Goal: Consume media (video, audio): Watch videos, listen to music or podcasts

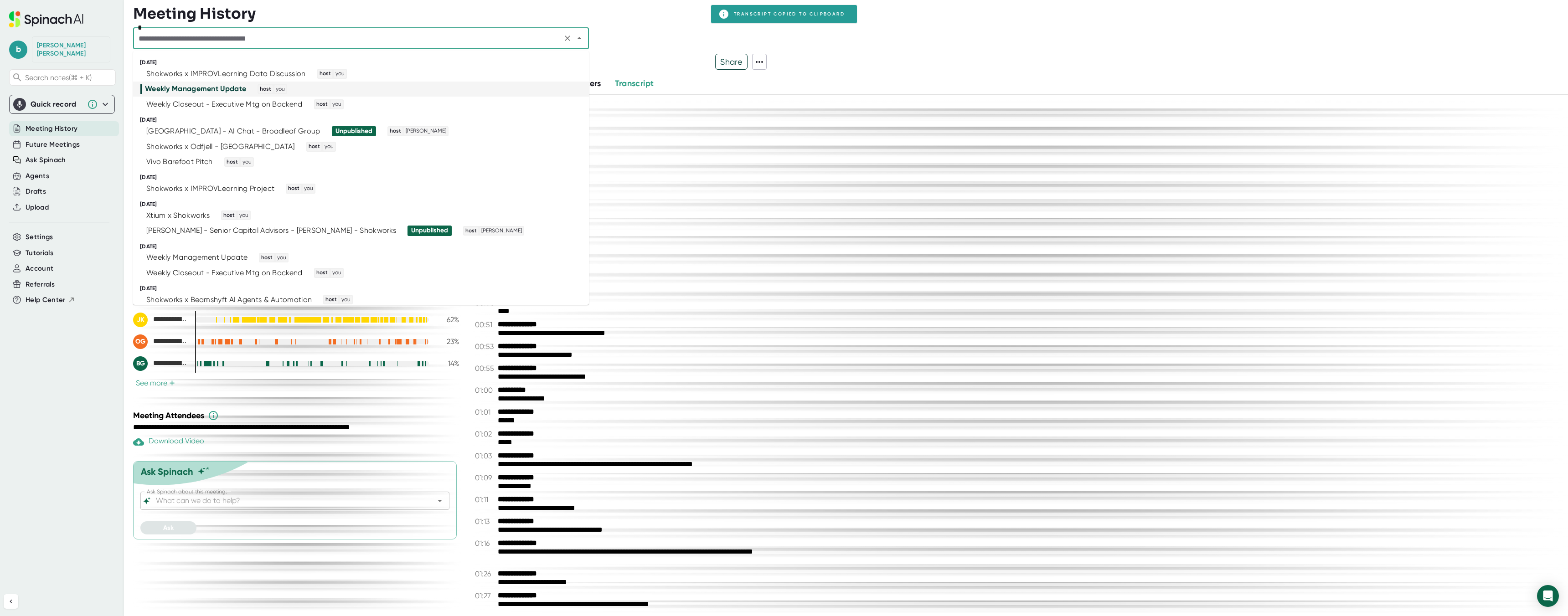
click at [209, 42] on input "text" at bounding box center [347, 38] width 424 height 13
click at [205, 68] on li "Shokworks x IMPROVLearning Data Discussion host you" at bounding box center [361, 74] width 456 height 16
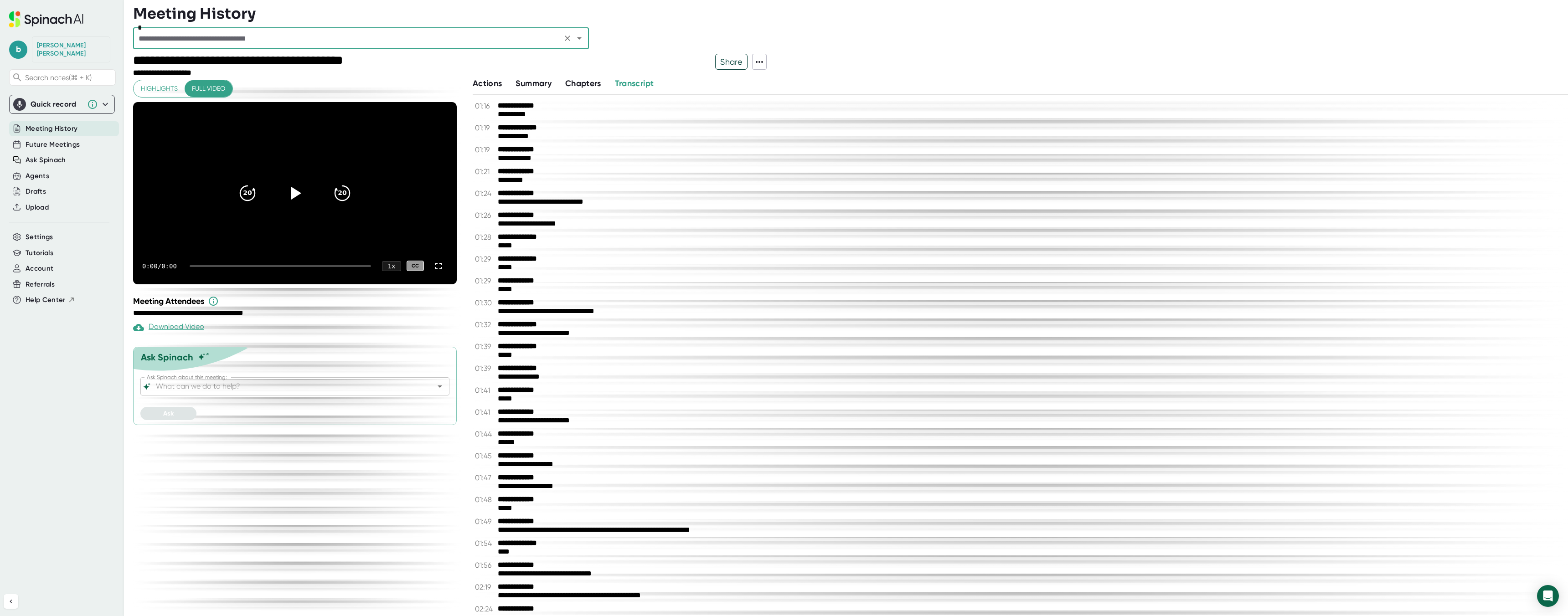
click at [731, 62] on span "Share" at bounding box center [731, 61] width 31 height 16
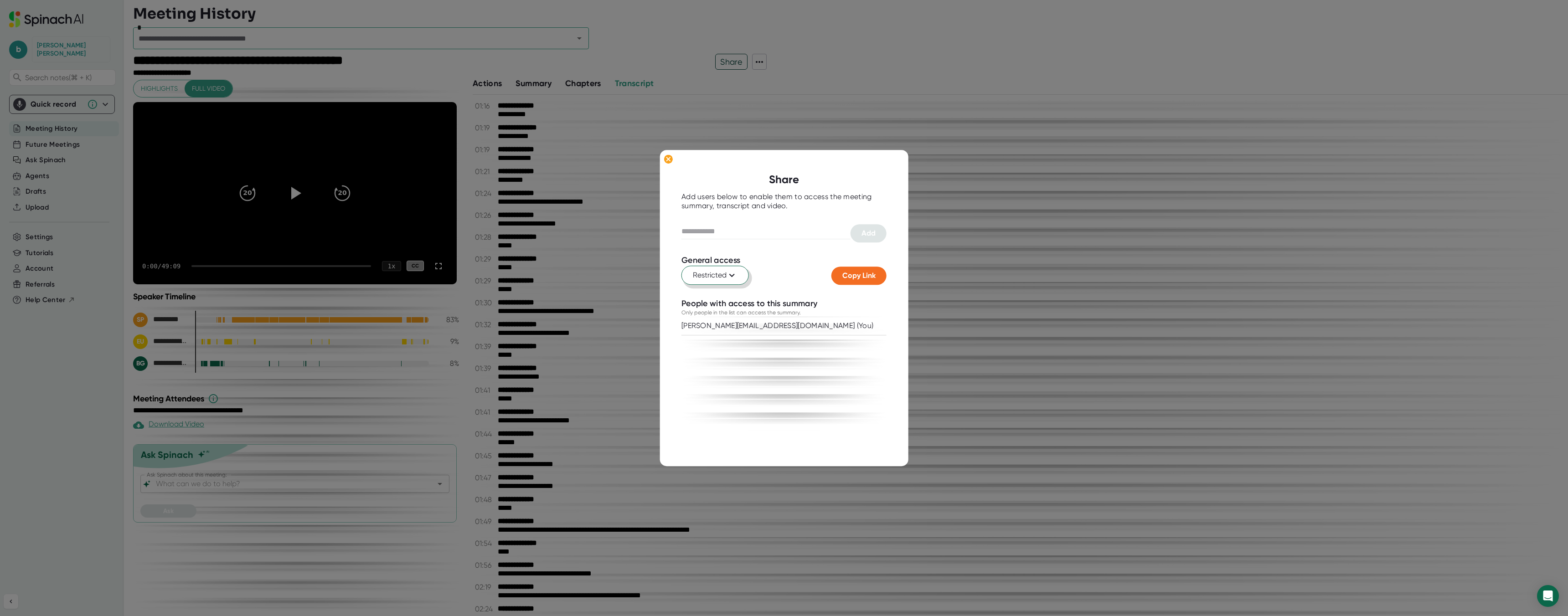
click at [723, 268] on button "Restricted" at bounding box center [714, 275] width 67 height 19
click at [709, 310] on div "Anyone with the link" at bounding box center [685, 313] width 127 height 16
click at [863, 276] on span "Copy Link" at bounding box center [859, 276] width 33 height 9
click at [668, 159] on icon at bounding box center [668, 159] width 4 height 4
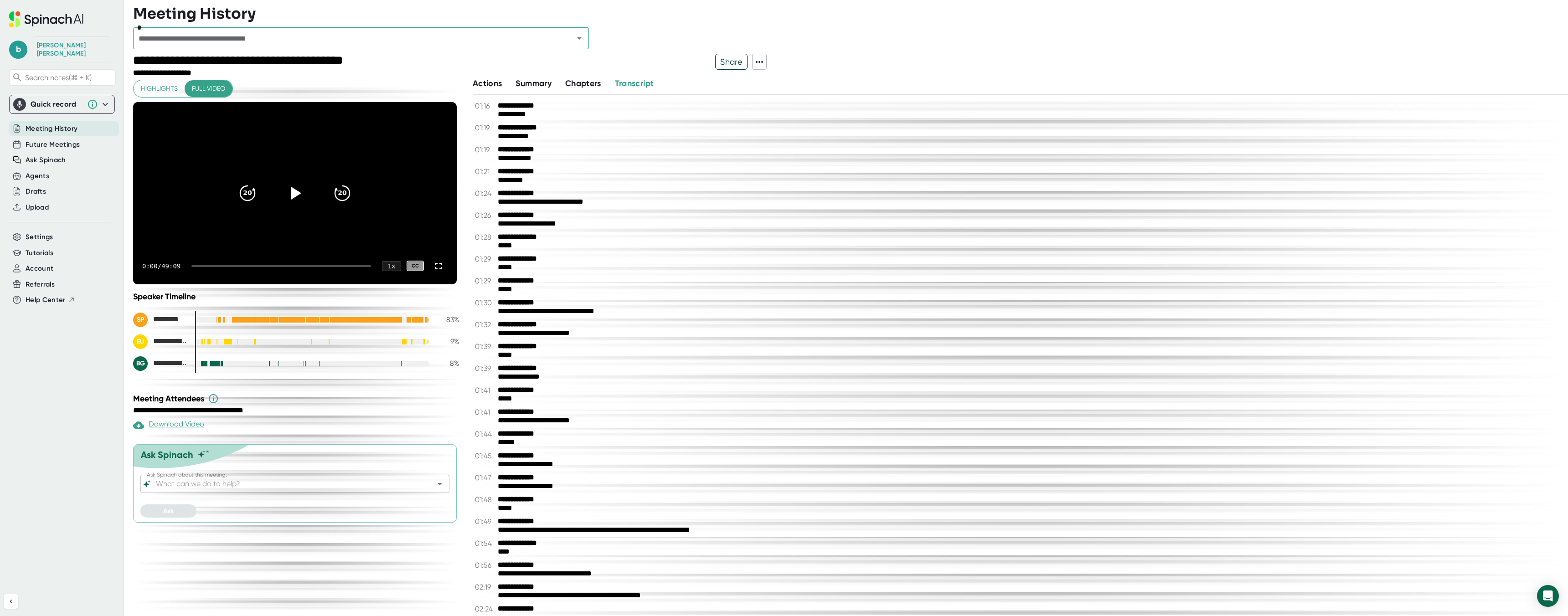
click at [729, 62] on span "Share" at bounding box center [731, 61] width 31 height 16
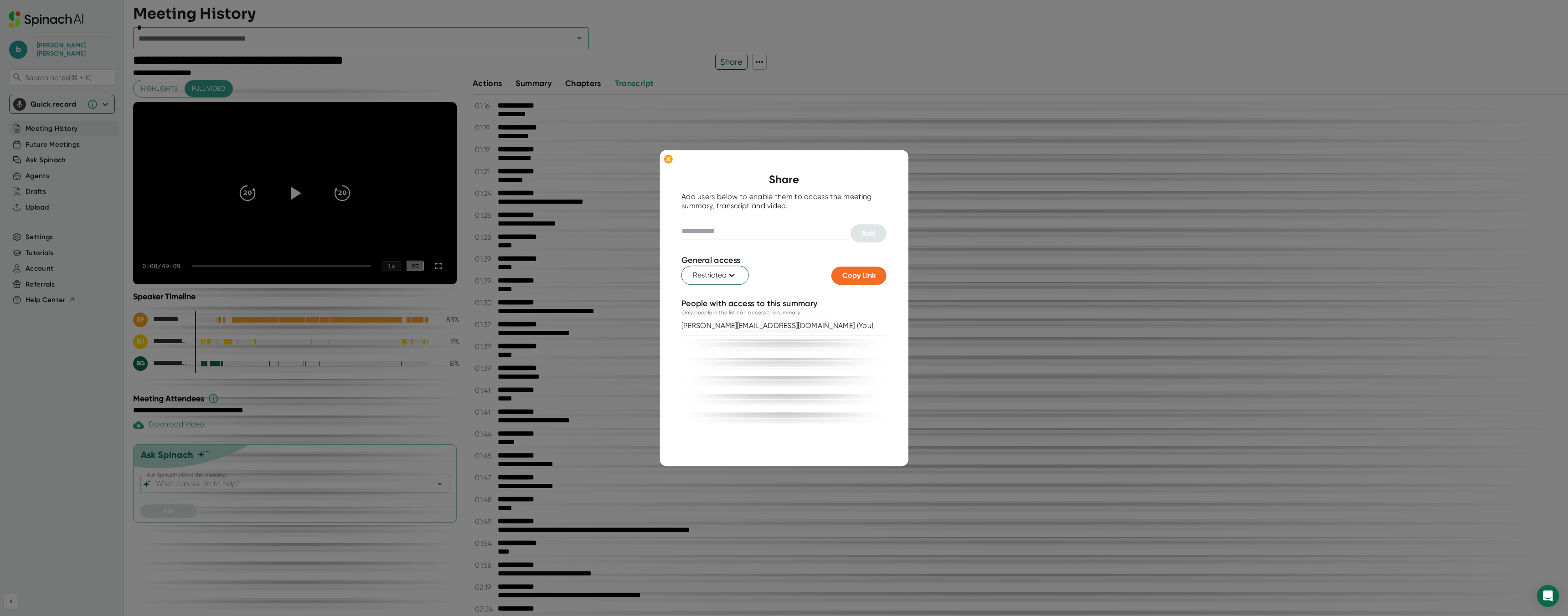
click at [734, 225] on input "text" at bounding box center [765, 232] width 169 height 14
type input "****"
click at [283, 173] on div at bounding box center [784, 308] width 1568 height 616
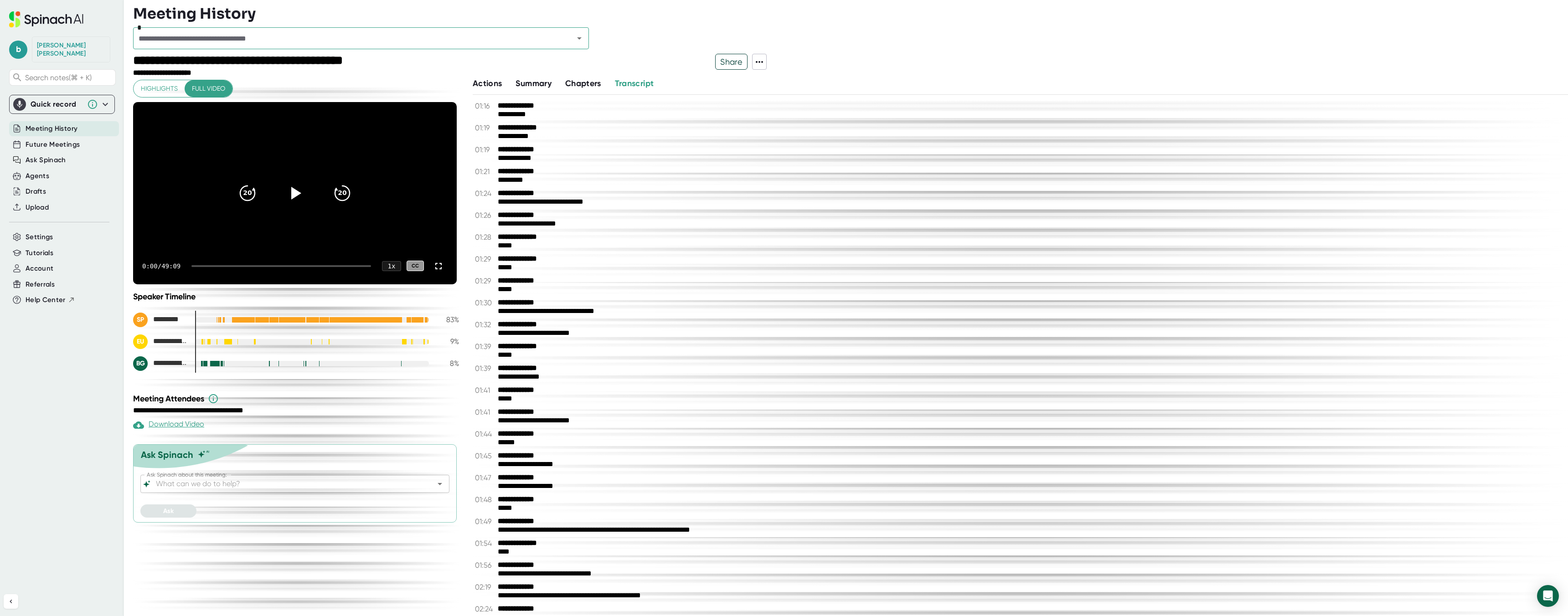
click at [303, 219] on video at bounding box center [295, 193] width 324 height 182
click at [298, 205] on div at bounding box center [295, 193] width 38 height 38
click at [298, 203] on div at bounding box center [295, 193] width 38 height 38
click at [298, 203] on icon at bounding box center [295, 193] width 23 height 23
click at [298, 203] on div at bounding box center [295, 193] width 38 height 38
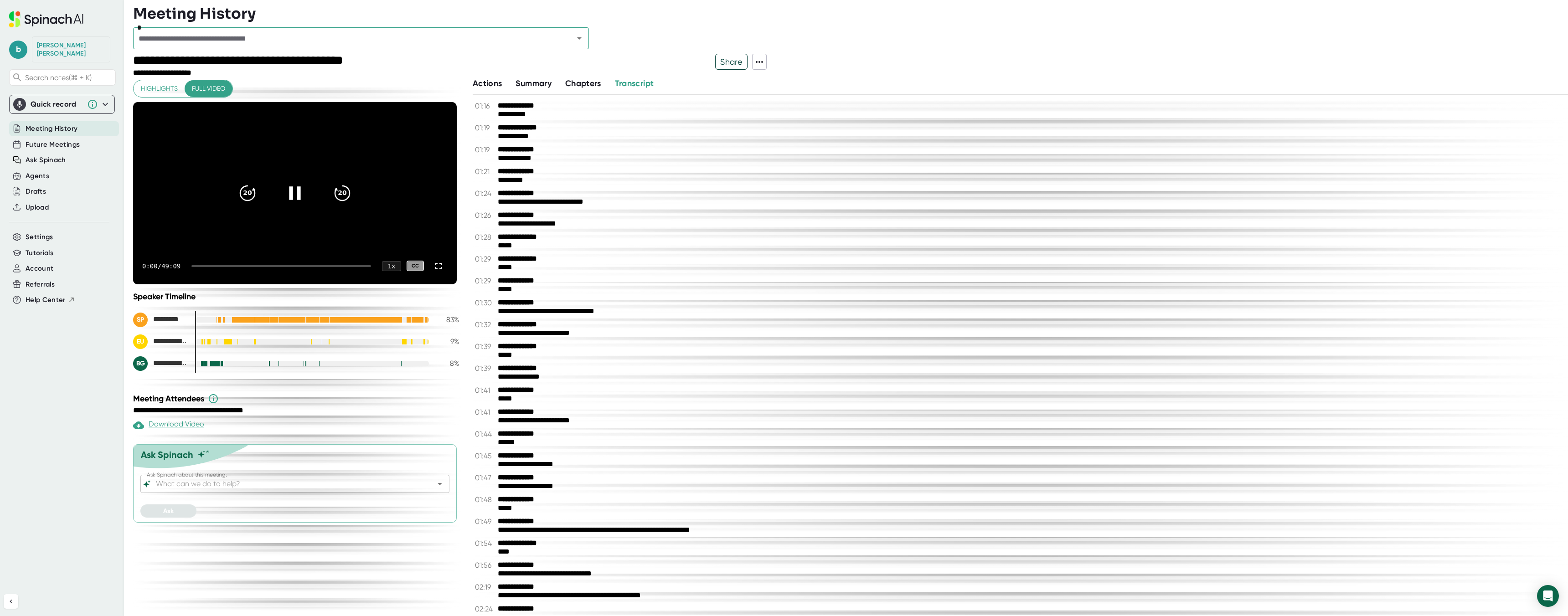
click at [220, 262] on div "0:00 / 49:09 1 x CC" at bounding box center [295, 266] width 324 height 36
click at [220, 265] on div at bounding box center [281, 266] width 179 height 2
click at [229, 263] on div "6:07 / 49:09 1 x CC" at bounding box center [295, 266] width 324 height 36
click at [252, 264] on div "6:08 / 49:09 1 x CC" at bounding box center [295, 266] width 324 height 36
click at [252, 265] on div at bounding box center [281, 266] width 179 height 2
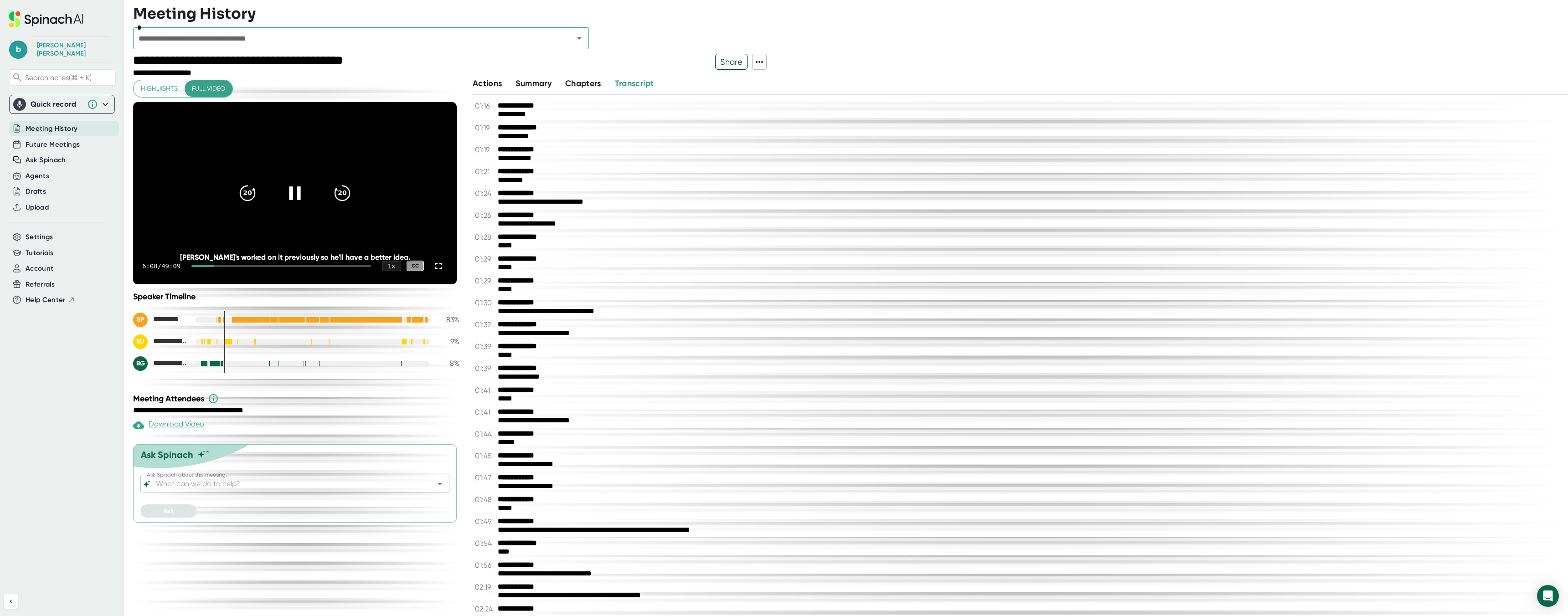
click at [252, 265] on div at bounding box center [281, 266] width 179 height 2
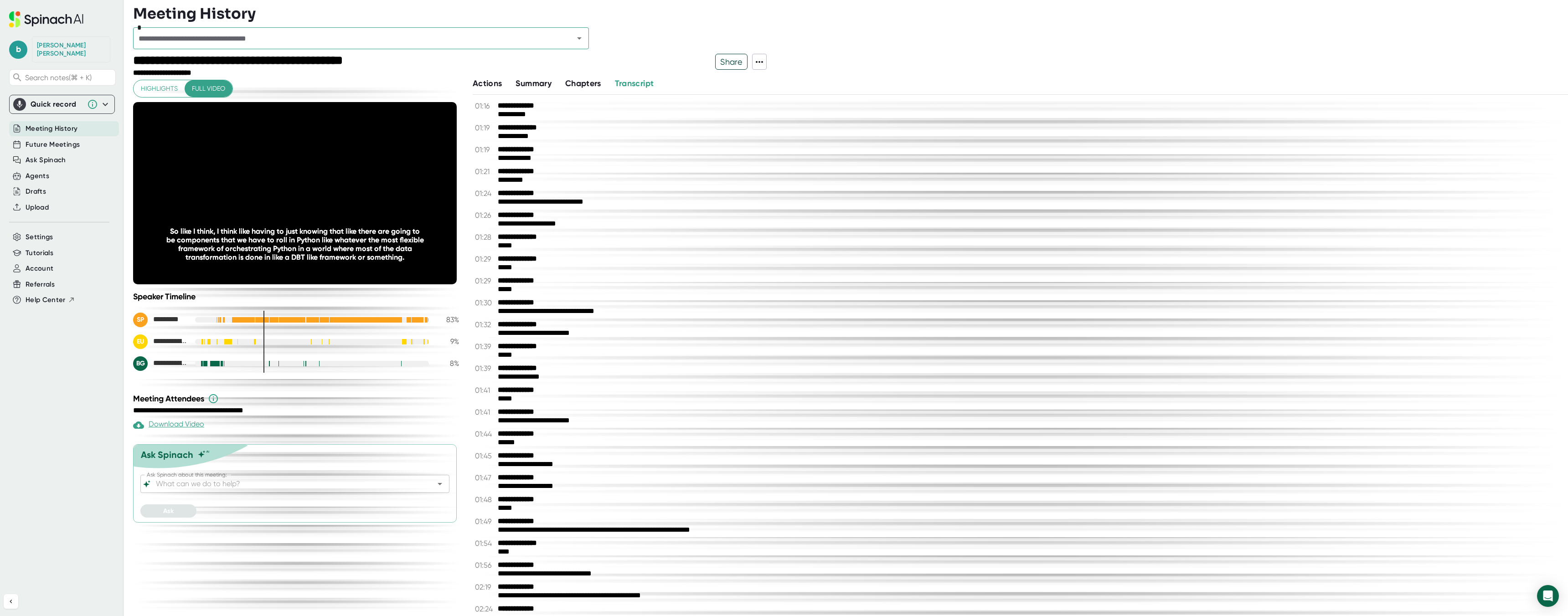
click at [293, 191] on icon at bounding box center [295, 193] width 11 height 13
click at [293, 191] on icon at bounding box center [296, 193] width 11 height 13
click at [293, 191] on icon at bounding box center [295, 193] width 11 height 13
click at [198, 30] on div "*" at bounding box center [361, 38] width 456 height 22
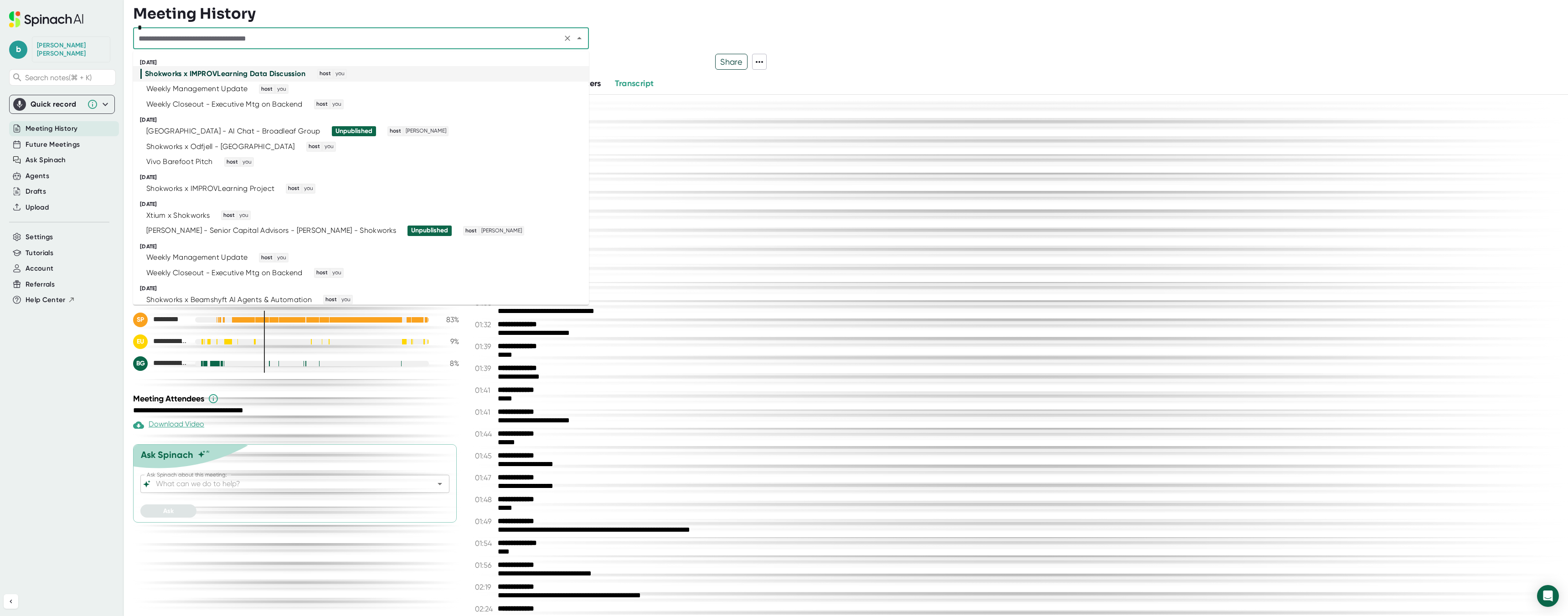
click at [196, 35] on input "text" at bounding box center [347, 38] width 424 height 13
click at [232, 89] on div "Weekly Management Update" at bounding box center [196, 89] width 101 height 9
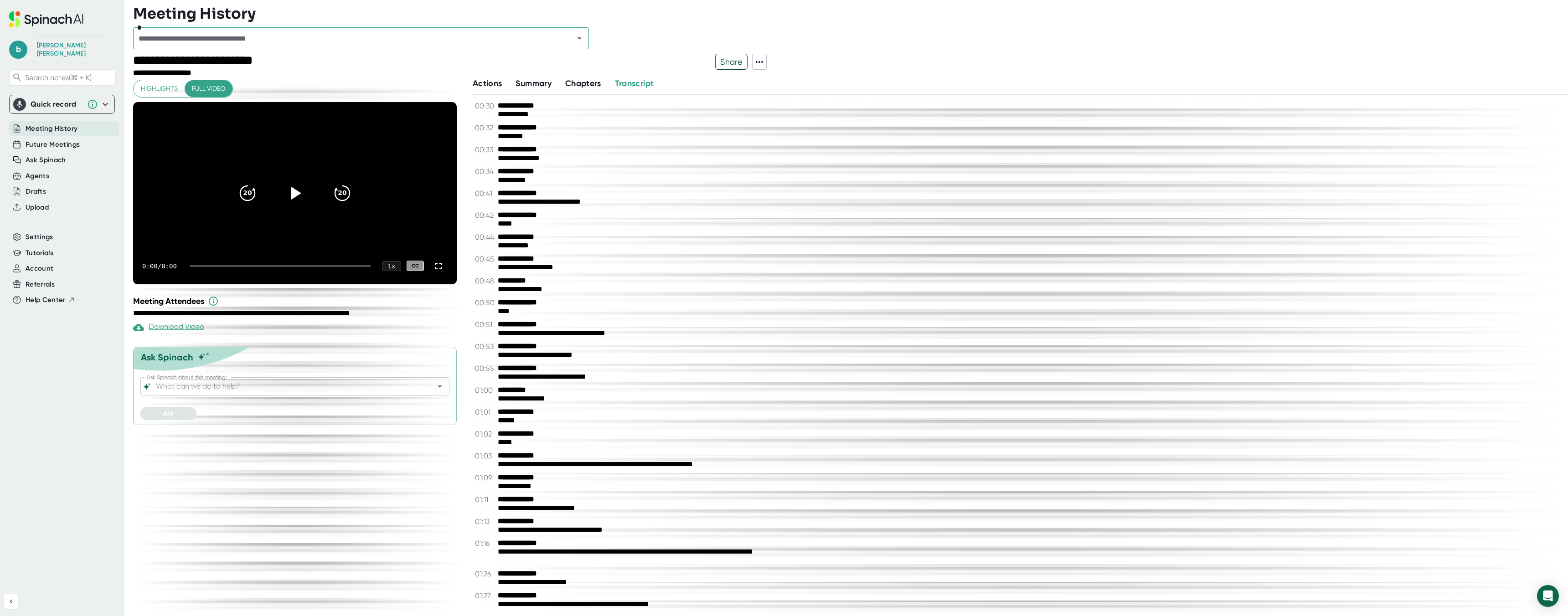
click at [227, 265] on div at bounding box center [280, 266] width 181 height 2
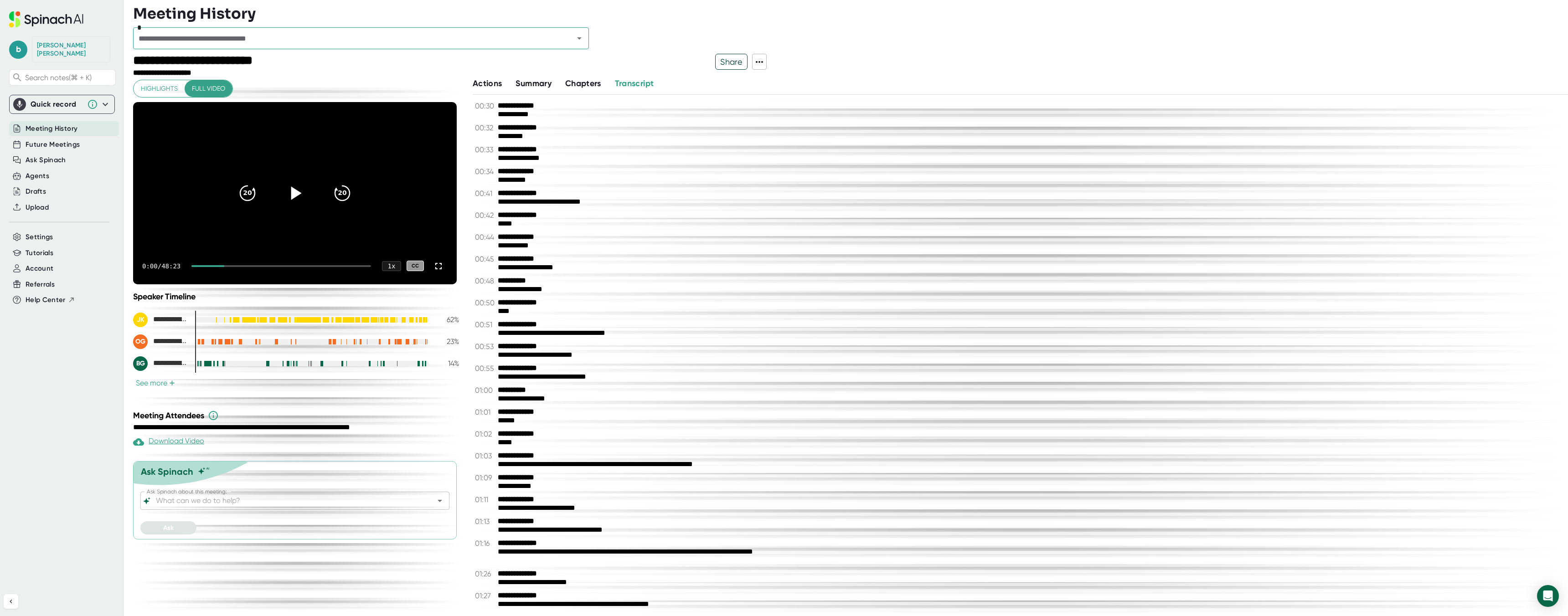
click at [286, 207] on div at bounding box center [295, 193] width 38 height 38
click at [219, 265] on div "0:01 / 48:23 1 x CC" at bounding box center [295, 266] width 324 height 36
click at [219, 265] on div at bounding box center [281, 266] width 179 height 2
click at [207, 266] on div at bounding box center [201, 266] width 21 height 2
click at [198, 266] on div "5:38 / 48:23 1 x CC" at bounding box center [295, 266] width 324 height 36
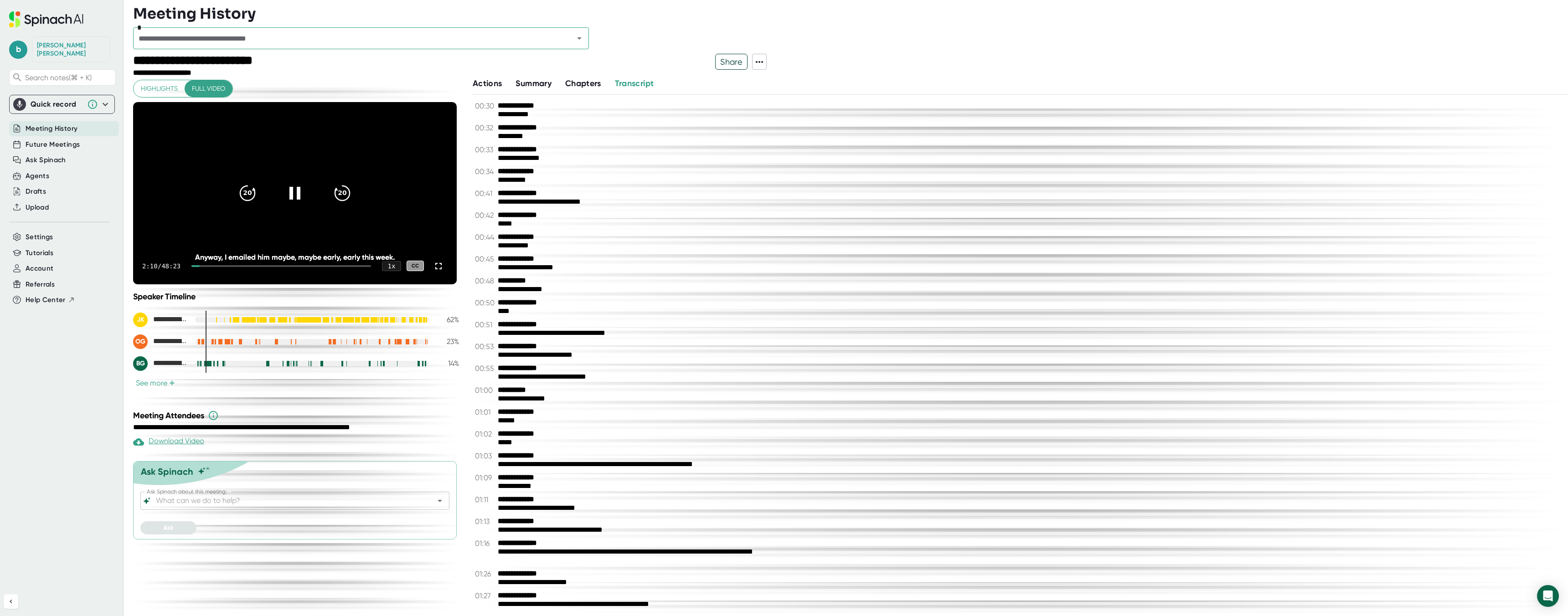
click at [210, 264] on div "2:10 / 48:23 1 x CC" at bounding box center [295, 266] width 324 height 36
click at [214, 265] on div at bounding box center [281, 266] width 179 height 2
click at [223, 266] on div "4:16 / 48:23 1 x CC" at bounding box center [295, 266] width 324 height 36
click at [214, 267] on div "4:16 / 48:23 1 x CC" at bounding box center [295, 266] width 324 height 36
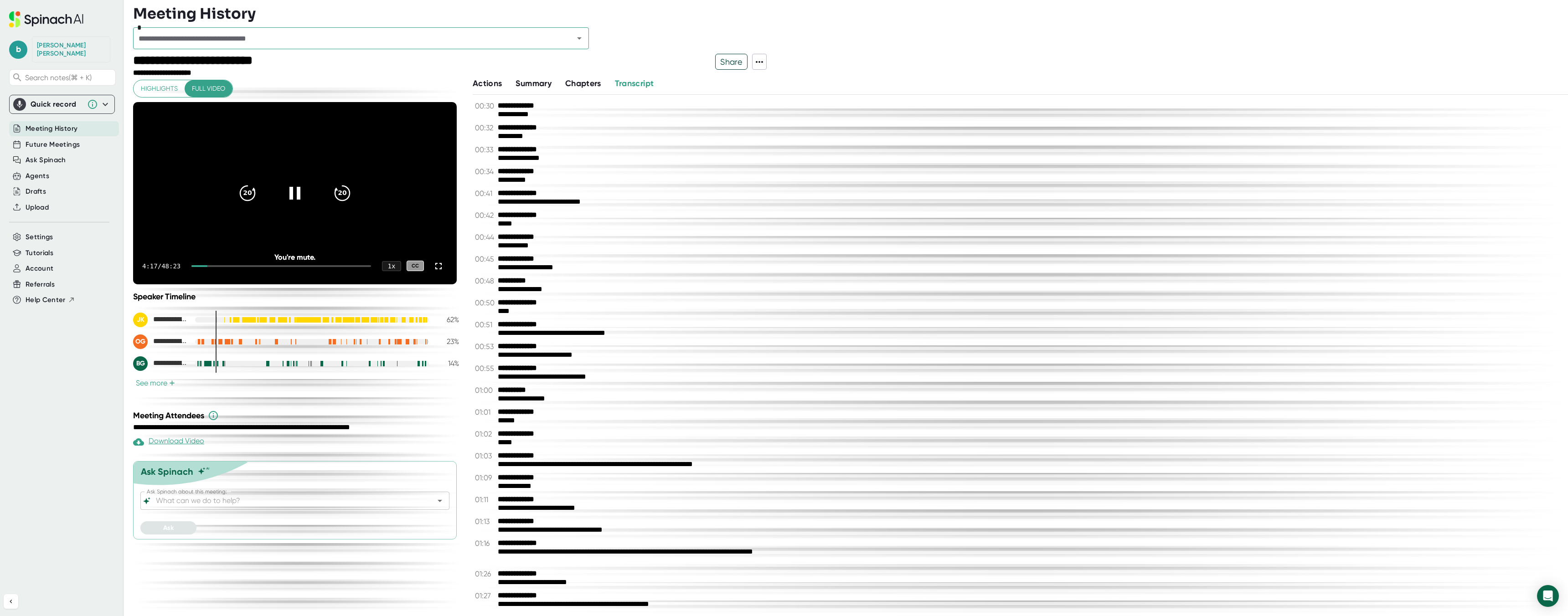
click at [200, 267] on div at bounding box center [199, 266] width 16 height 2
click at [198, 267] on div "0:14 / 48:23 1 x CC" at bounding box center [295, 266] width 324 height 36
click at [438, 266] on icon at bounding box center [438, 266] width 11 height 11
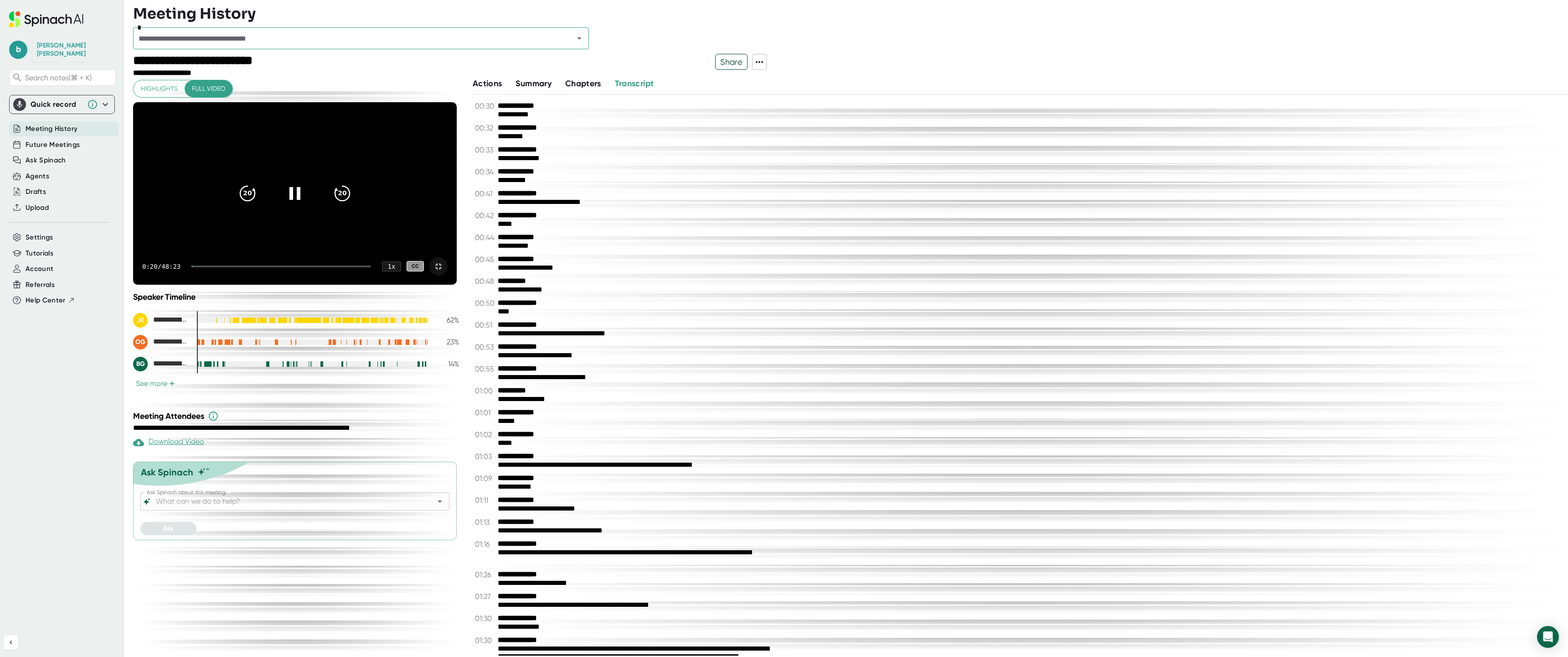
click at [438, 285] on video at bounding box center [295, 193] width 324 height 183
